Goal: Task Accomplishment & Management: Manage account settings

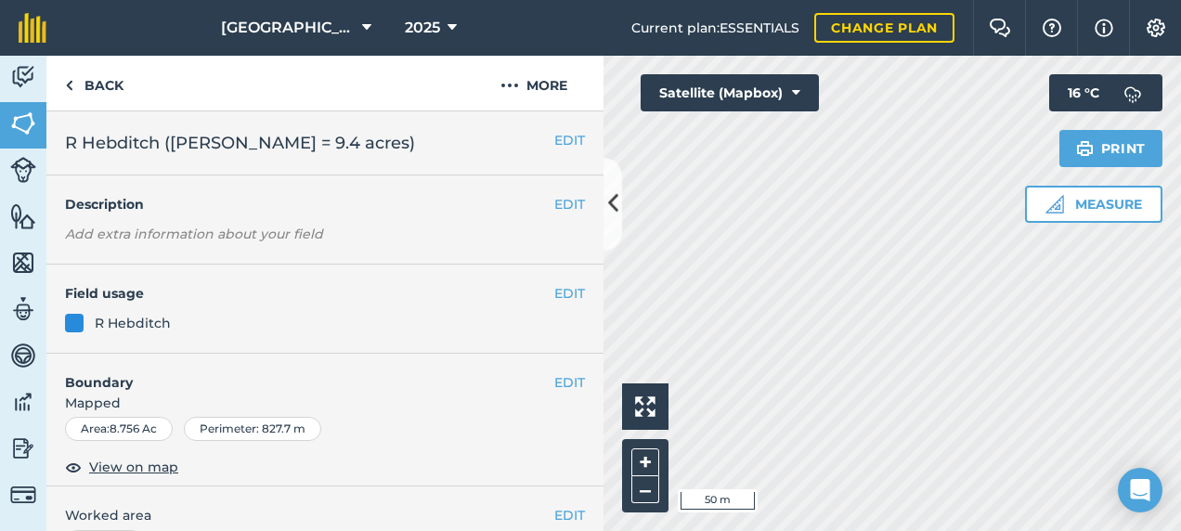
click at [101, 89] on link "Back" at bounding box center [94, 83] width 96 height 55
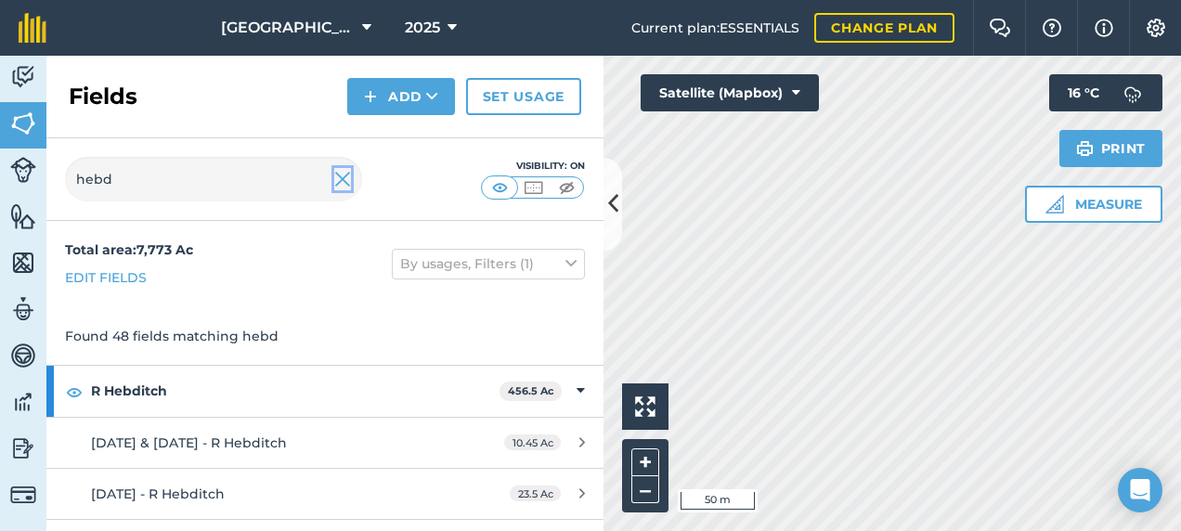
click at [343, 177] on img at bounding box center [342, 179] width 17 height 22
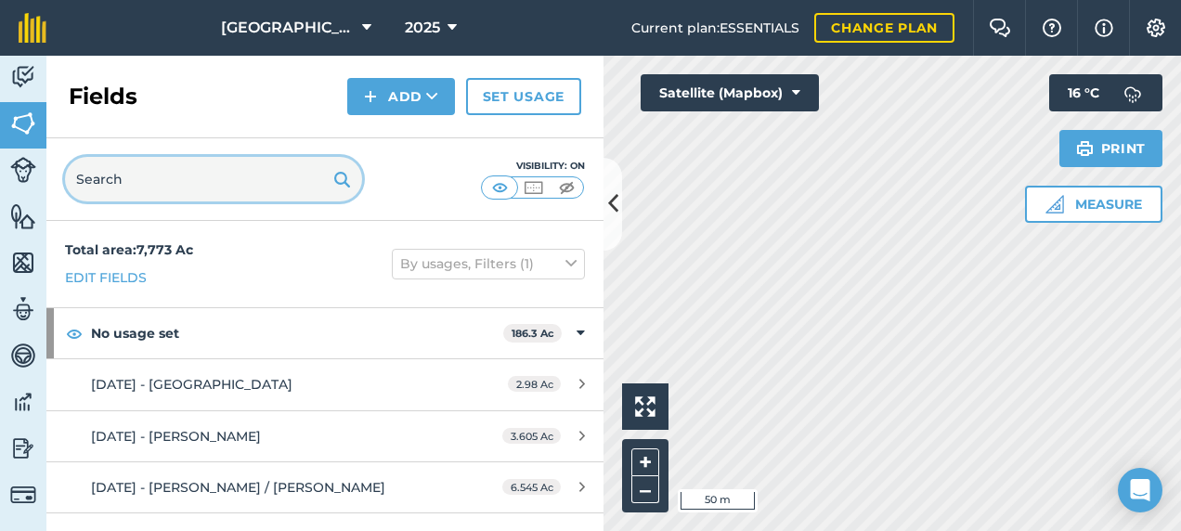
click at [226, 173] on input "text" at bounding box center [213, 179] width 297 height 45
drag, startPoint x: 180, startPoint y: 183, endPoint x: 384, endPoint y: 201, distance: 205.0
click at [0, 205] on html "Footlands Farm 2025 Current plan : ESSENTIALS Change plan Farm Chat Help Info S…" at bounding box center [590, 265] width 1181 height 531
click at [194, 192] on input "text" at bounding box center [213, 179] width 297 height 45
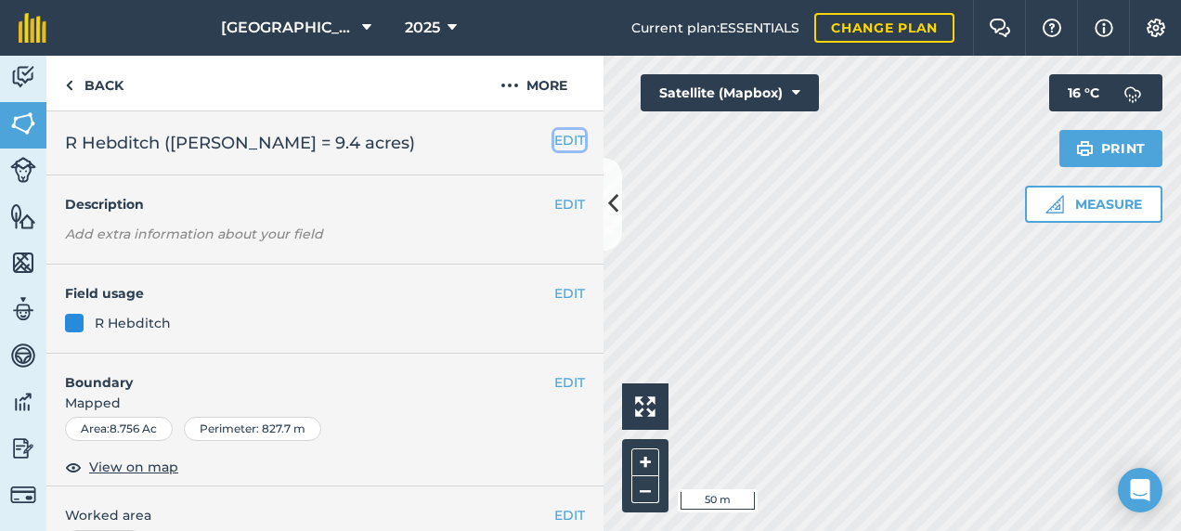
click at [554, 139] on button "EDIT" at bounding box center [569, 140] width 31 height 20
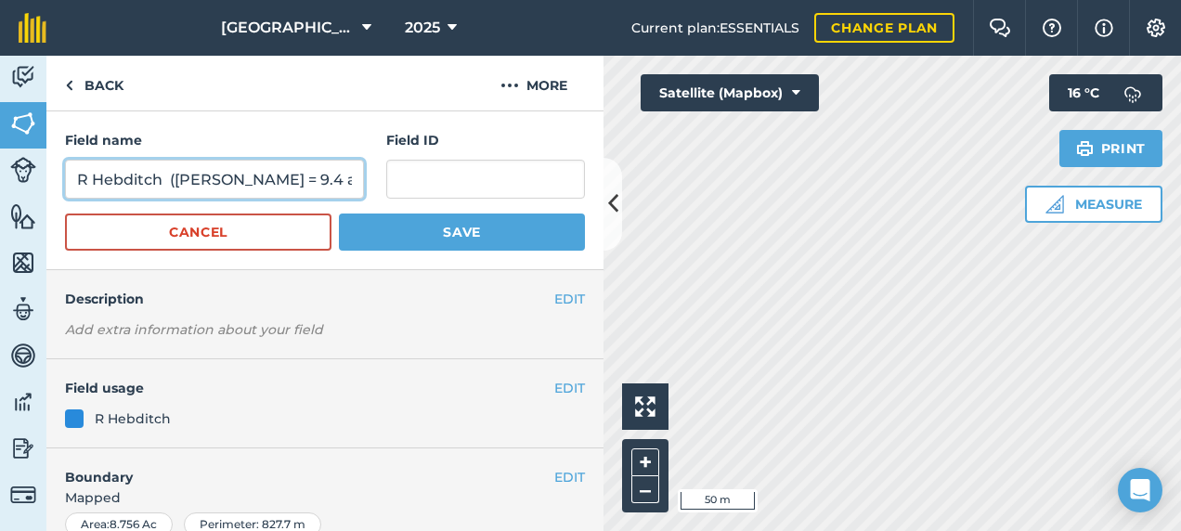
click at [254, 178] on input "R Hebditch ([PERSON_NAME] = 9.4 acres)" at bounding box center [214, 179] width 299 height 39
type input "R Hebditch ([PERSON_NAME] = 9.5 acres)"
click at [339, 214] on button "Save" at bounding box center [462, 232] width 246 height 37
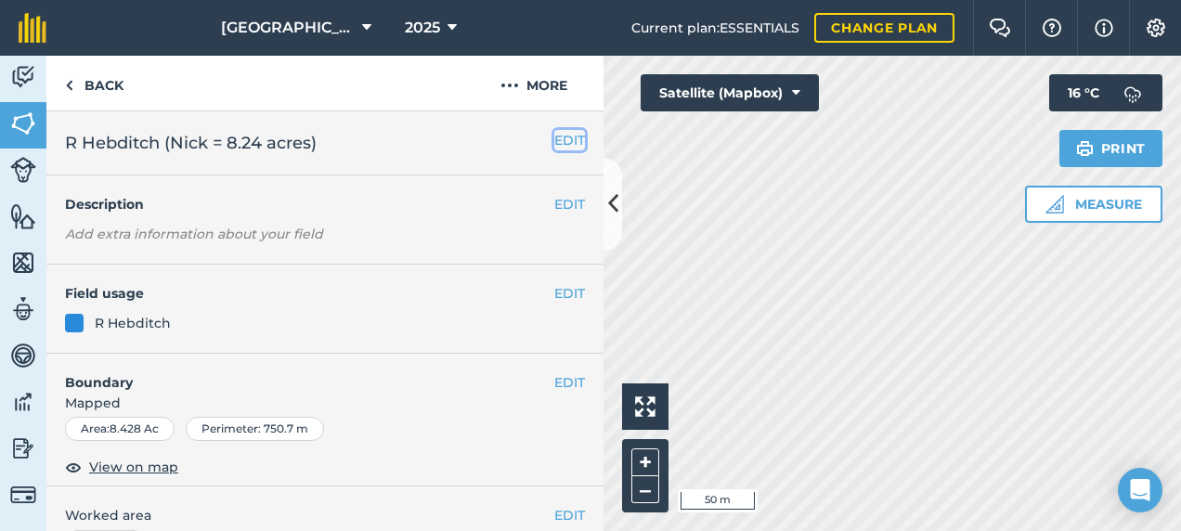
click at [554, 136] on button "EDIT" at bounding box center [569, 140] width 31 height 20
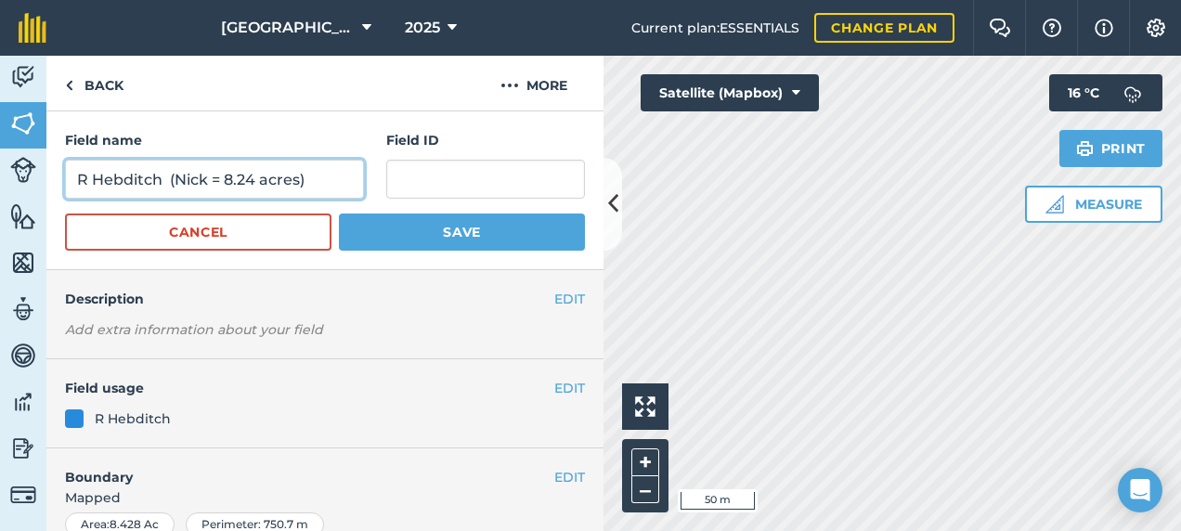
click at [252, 177] on input "R Hebditch (Nick = 8.24 acres)" at bounding box center [214, 179] width 299 height 39
type input "R Hebditch (Nick = 8.5 acres)"
click at [339, 214] on button "Save" at bounding box center [462, 232] width 246 height 37
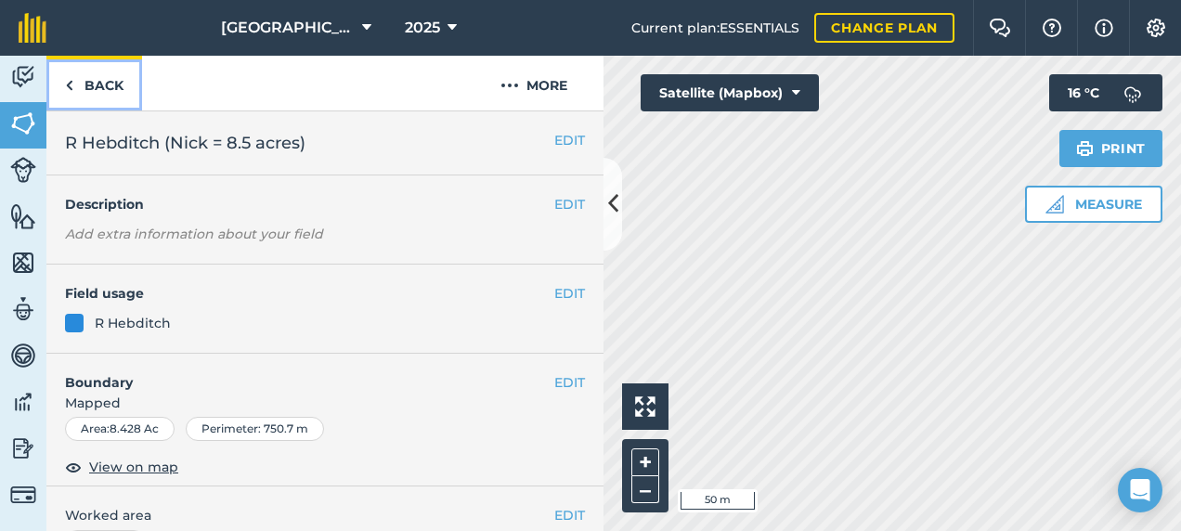
click at [131, 74] on link "Back" at bounding box center [94, 83] width 96 height 55
click at [108, 85] on link "Back" at bounding box center [94, 83] width 96 height 55
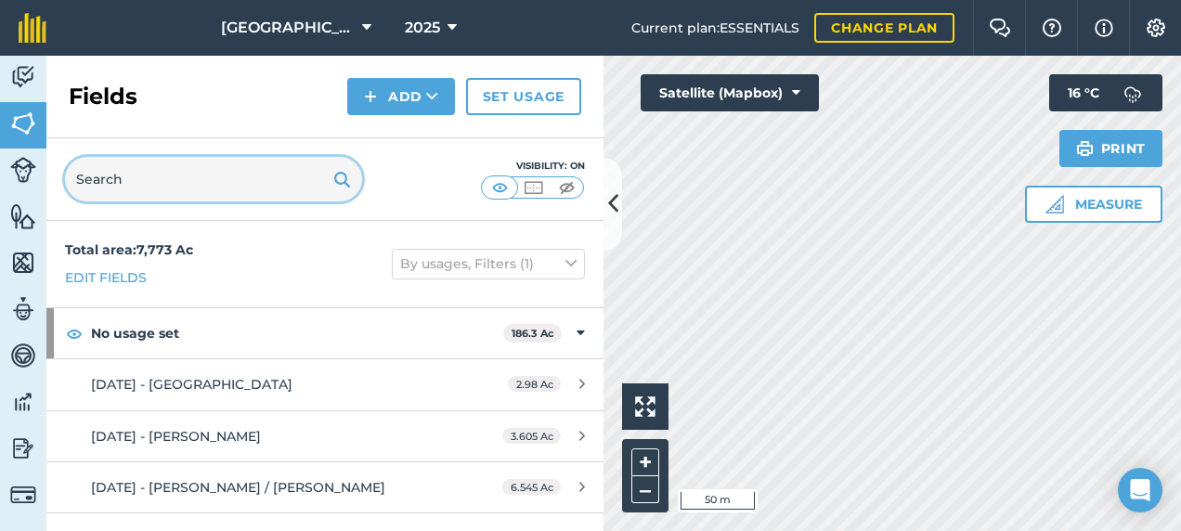
click at [111, 173] on input "text" at bounding box center [213, 179] width 297 height 45
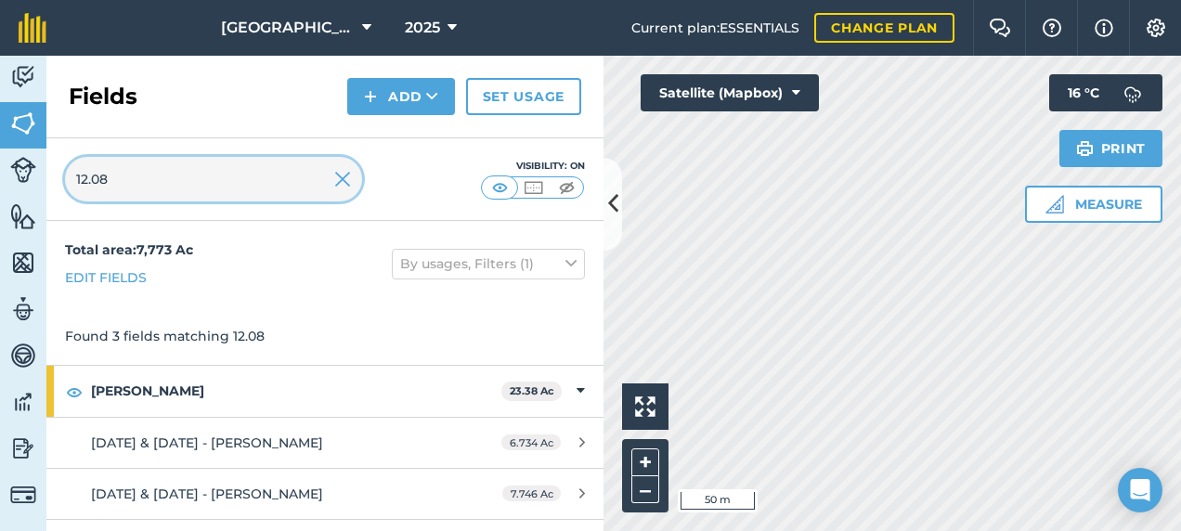
scroll to position [37, 0]
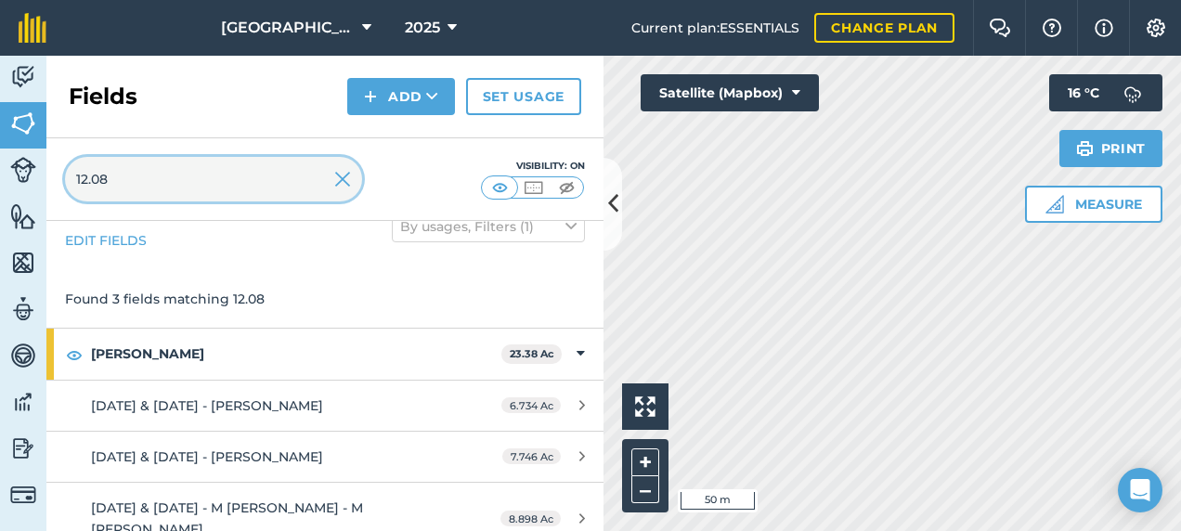
type input "12.08"
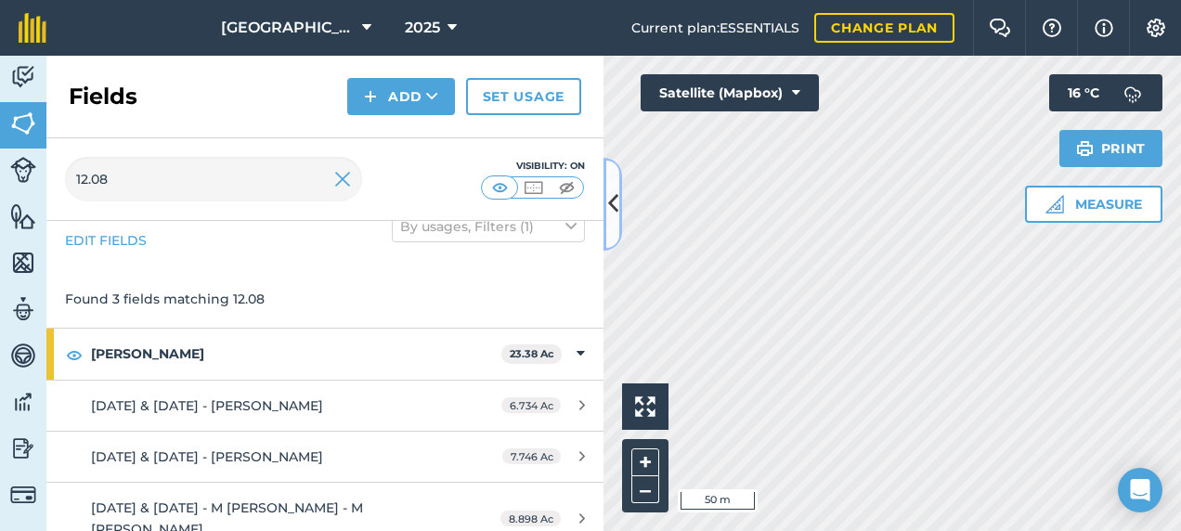
click at [615, 204] on icon at bounding box center [613, 204] width 10 height 32
